Goal: Task Accomplishment & Management: Manage account settings

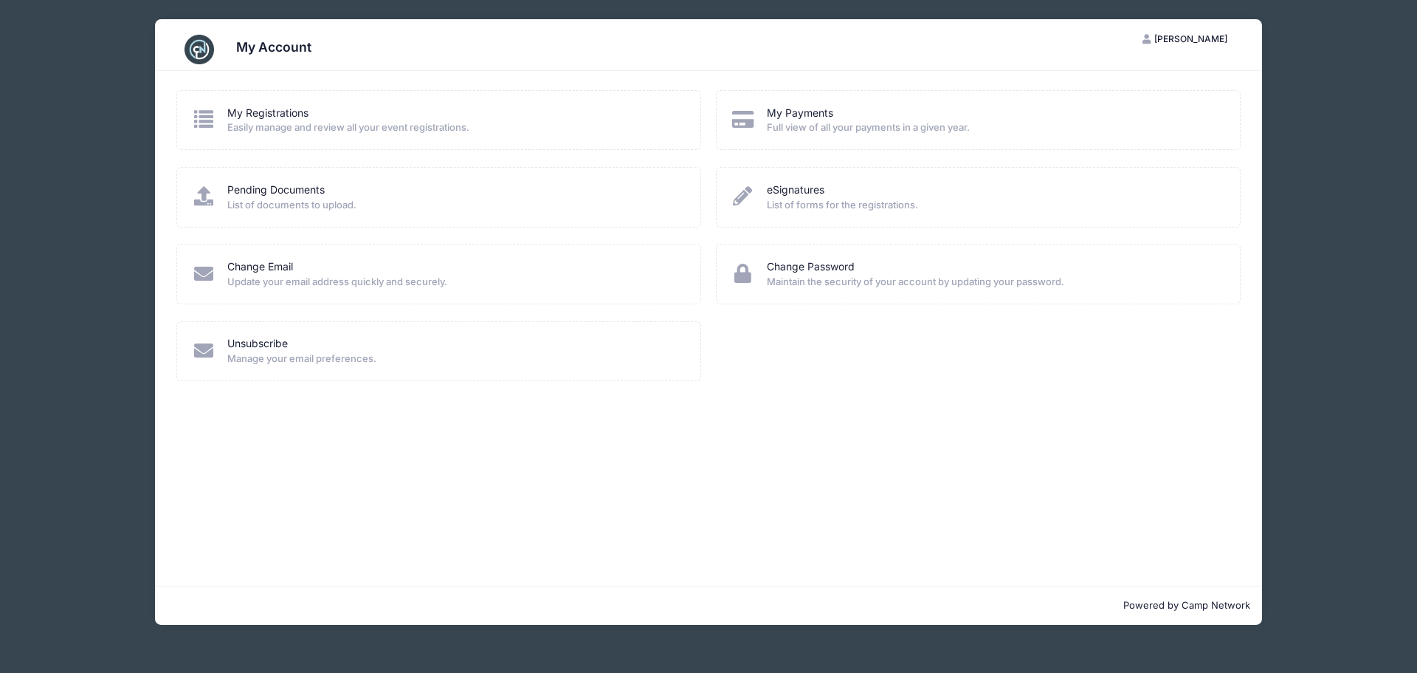
click at [224, 120] on div "My Registrations Easily manage and review all your event registrations." at bounding box center [439, 121] width 495 height 30
click at [251, 117] on link "My Registrations" at bounding box center [267, 114] width 81 height 16
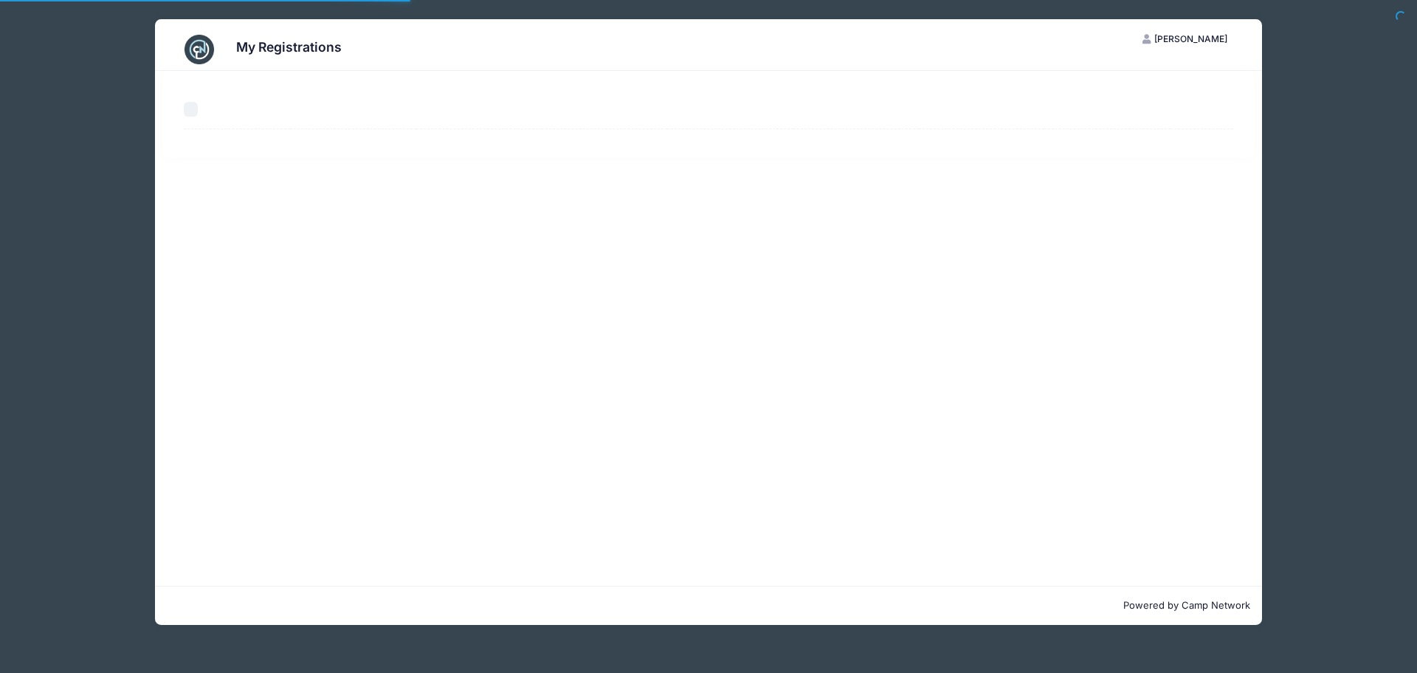
select select "50"
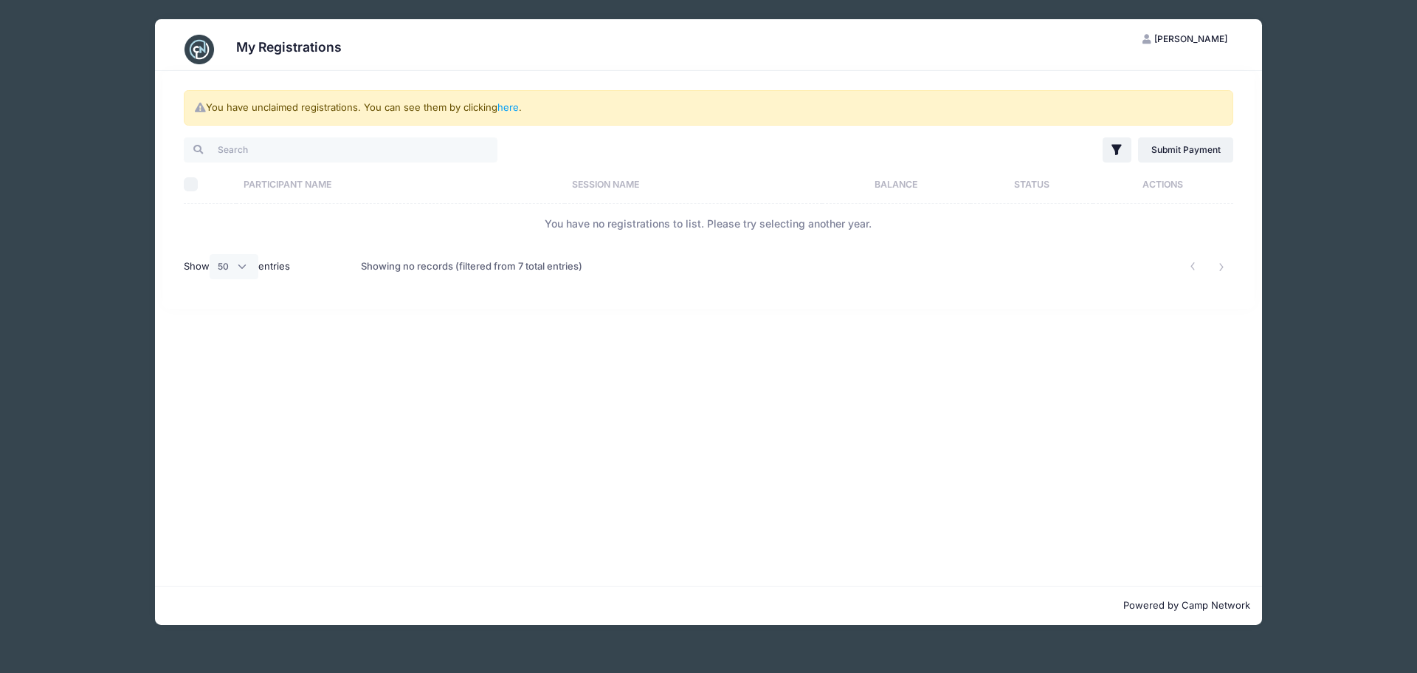
drag, startPoint x: 1335, startPoint y: 1, endPoint x: 1048, endPoint y: 292, distance: 408.2
click at [1048, 292] on div "You have unclaimed registrations. You can see them by clicking here . Filter Fi…" at bounding box center [708, 190] width 1093 height 238
